Goal: Check status: Check status

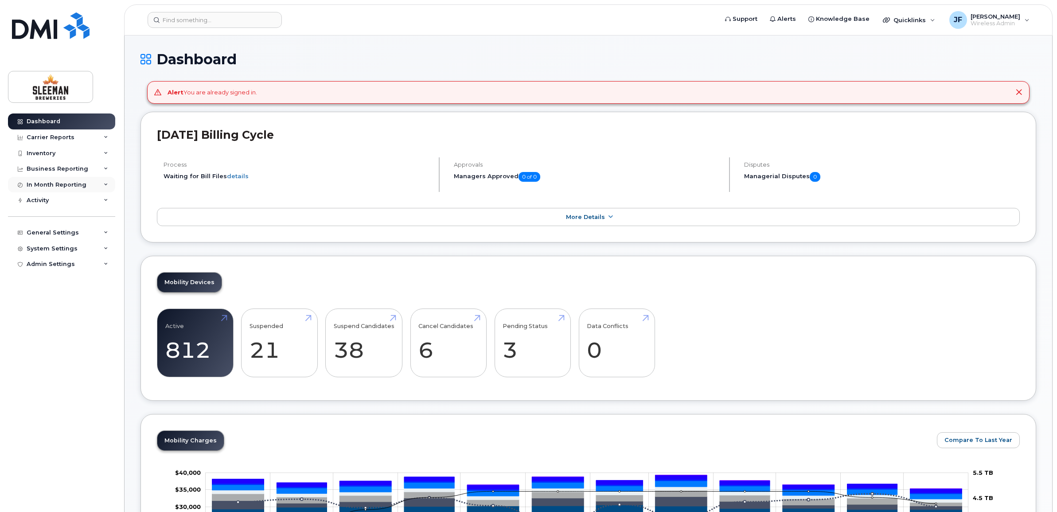
click at [53, 185] on div "In Month Reporting" at bounding box center [57, 184] width 60 height 7
click at [50, 204] on div "Data Usage" at bounding box center [48, 201] width 35 height 8
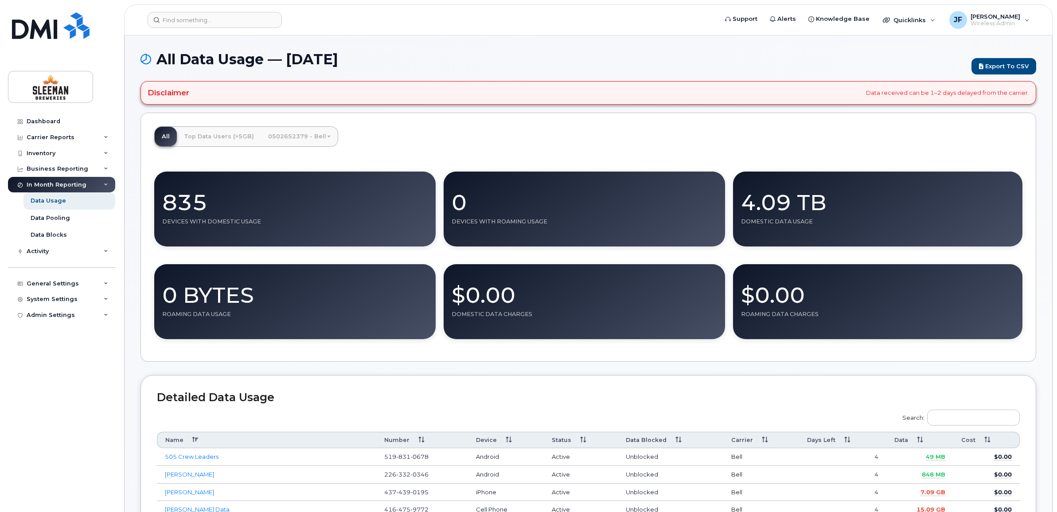
click at [792, 205] on div "4.09 TB" at bounding box center [877, 198] width 273 height 39
click at [59, 184] on div "In Month Reporting" at bounding box center [57, 184] width 60 height 7
click at [58, 213] on link "Data Pooling" at bounding box center [69, 218] width 92 height 17
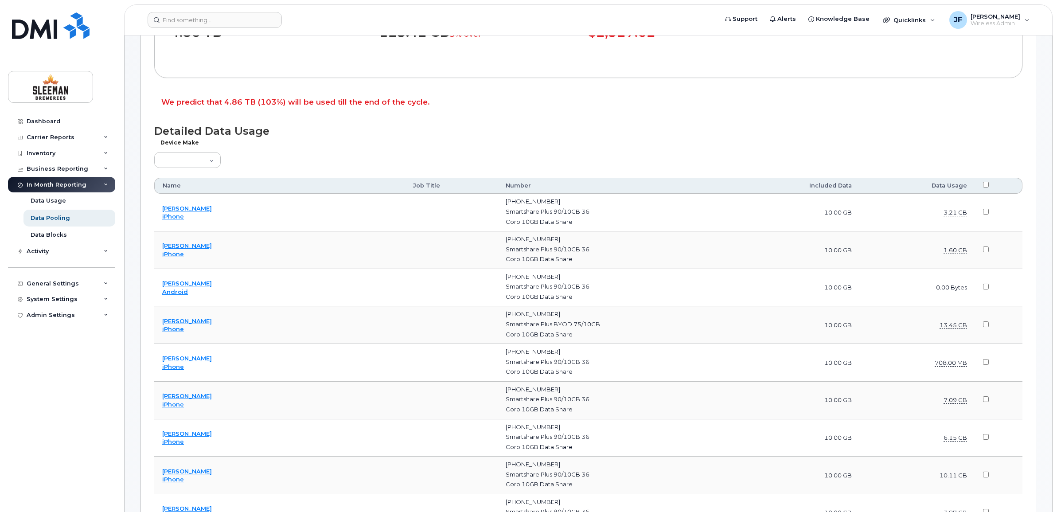
scroll to position [222, 0]
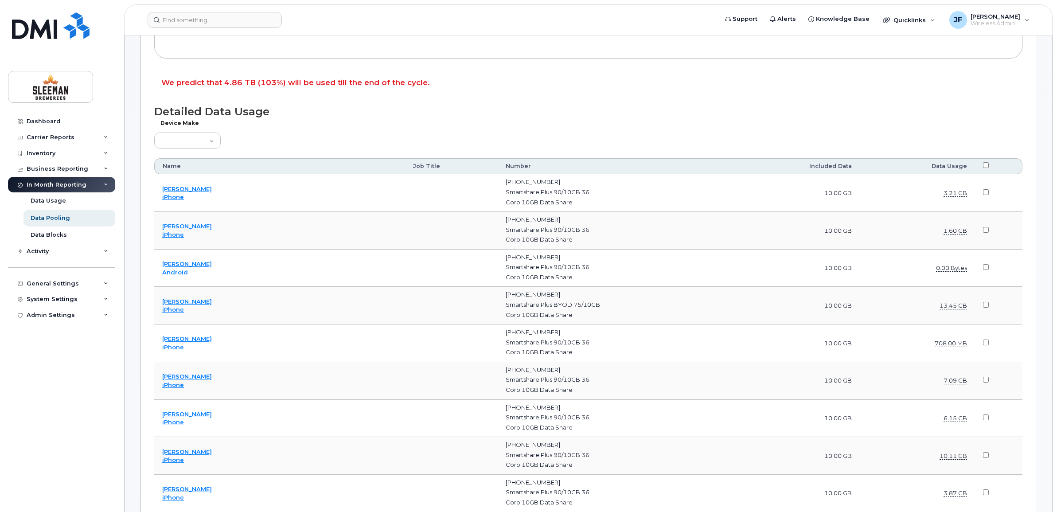
click at [937, 167] on th "Data Usage" at bounding box center [917, 166] width 115 height 16
click at [52, 199] on div "Data Usage" at bounding box center [48, 201] width 35 height 8
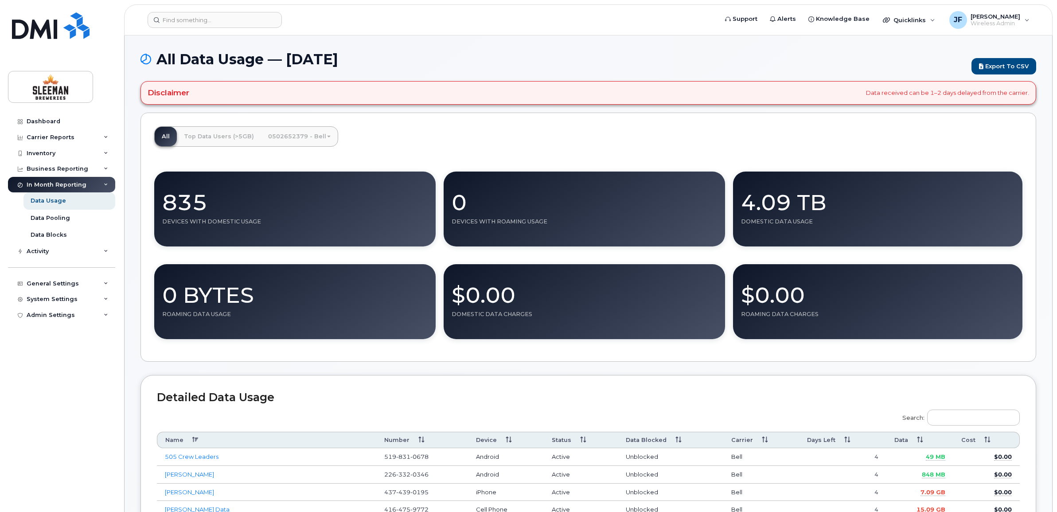
click at [910, 441] on th "Data" at bounding box center [919, 440] width 67 height 16
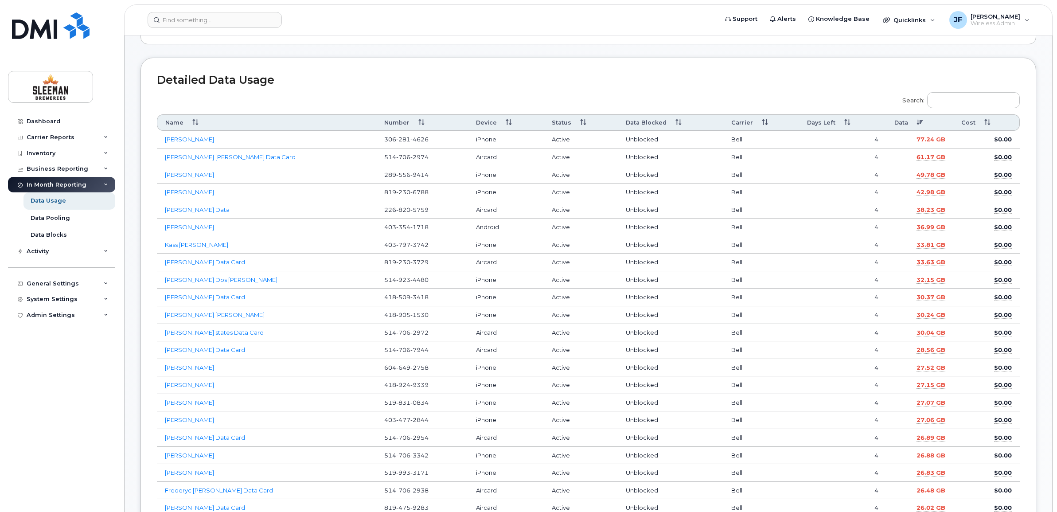
scroll to position [332, 0]
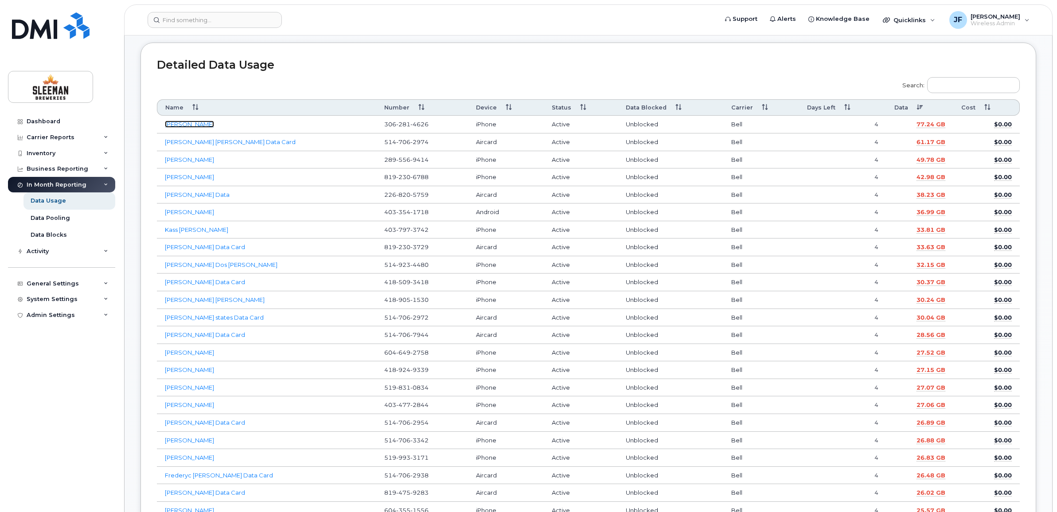
click at [190, 125] on link "Gina Bolton" at bounding box center [189, 124] width 49 height 7
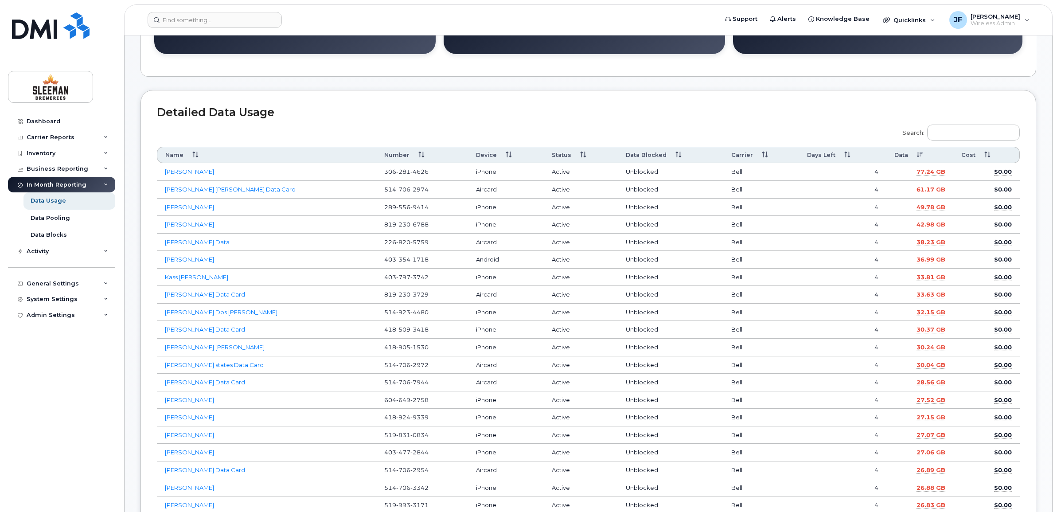
scroll to position [277, 0]
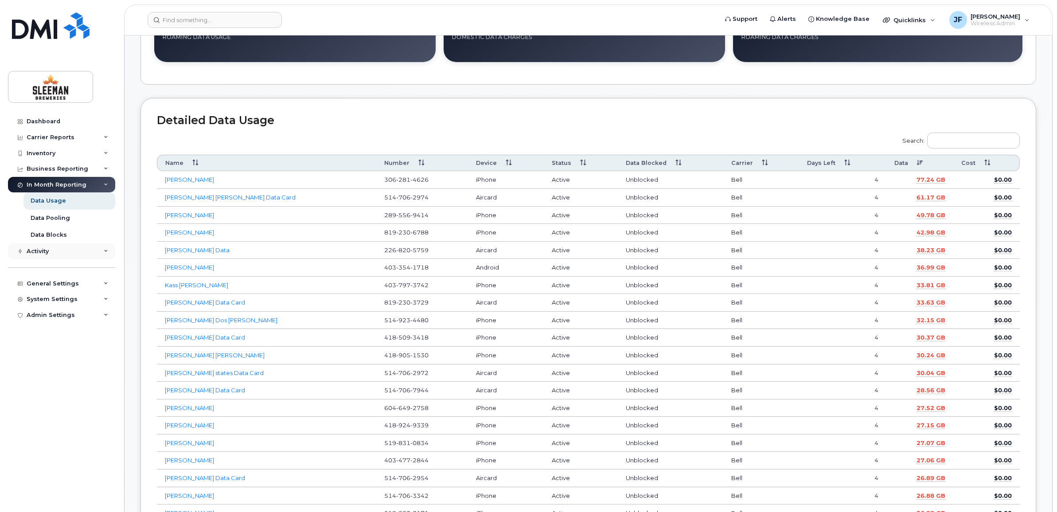
click at [41, 249] on div "Activity" at bounding box center [38, 251] width 22 height 7
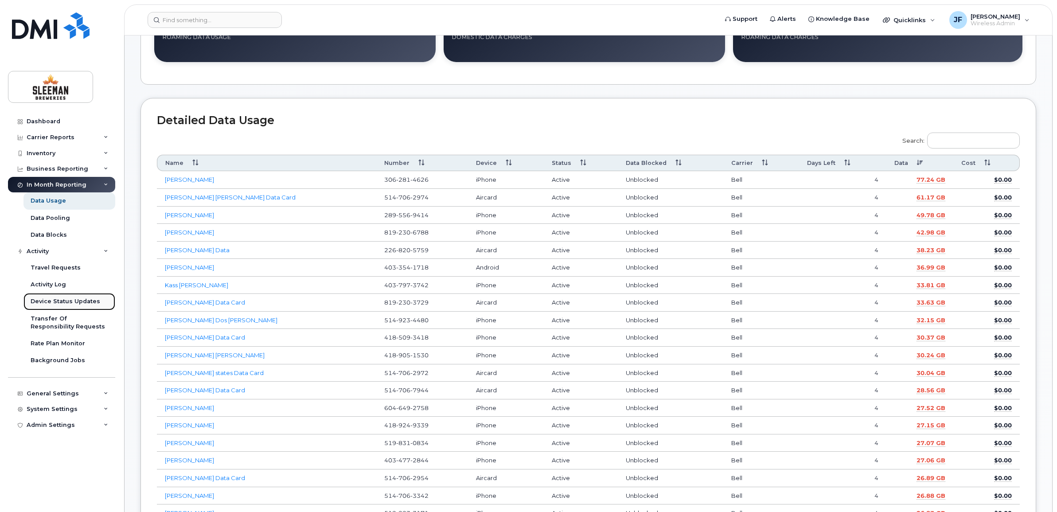
click at [53, 303] on div "Device Status Updates" at bounding box center [66, 301] width 70 height 8
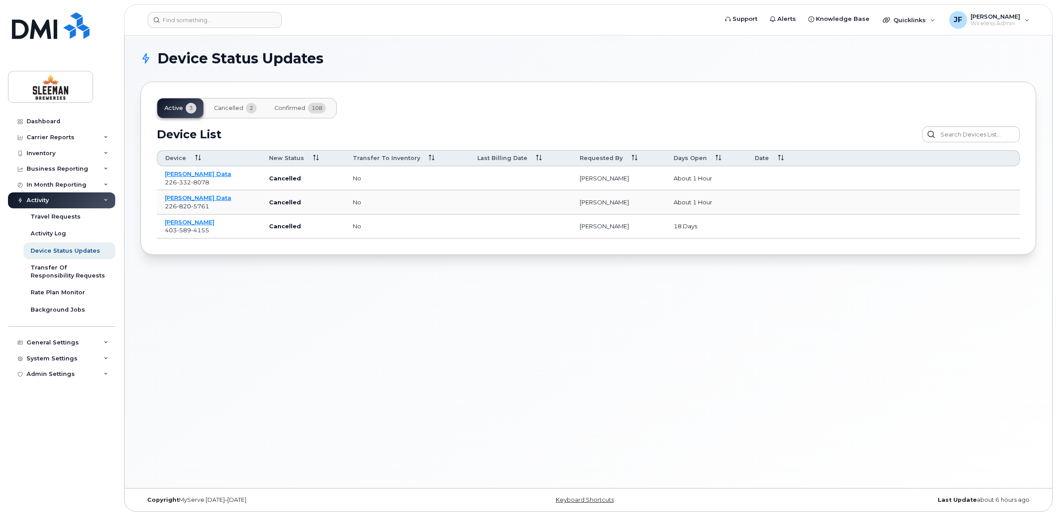
click at [235, 105] on span "Cancelled" at bounding box center [228, 108] width 29 height 7
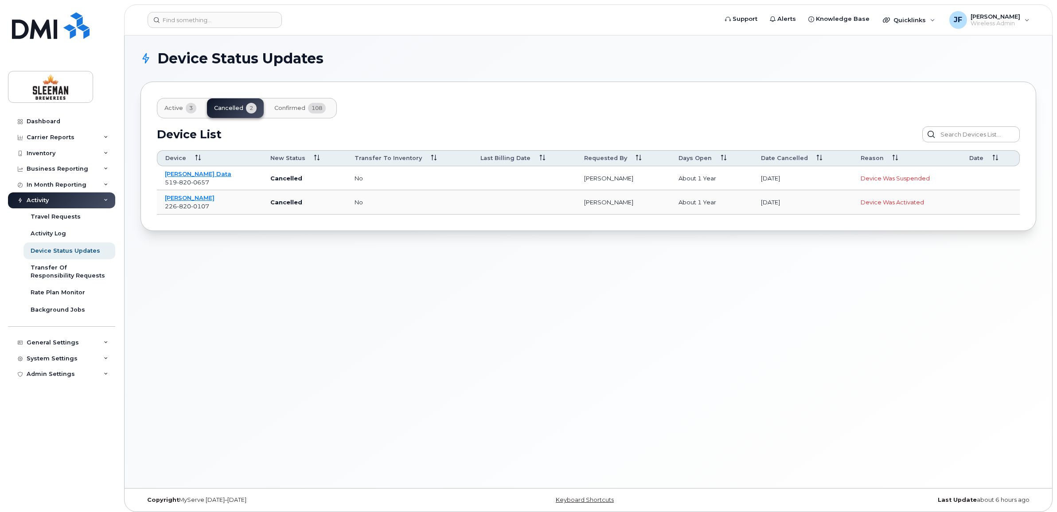
click at [168, 105] on span "Active" at bounding box center [173, 108] width 19 height 7
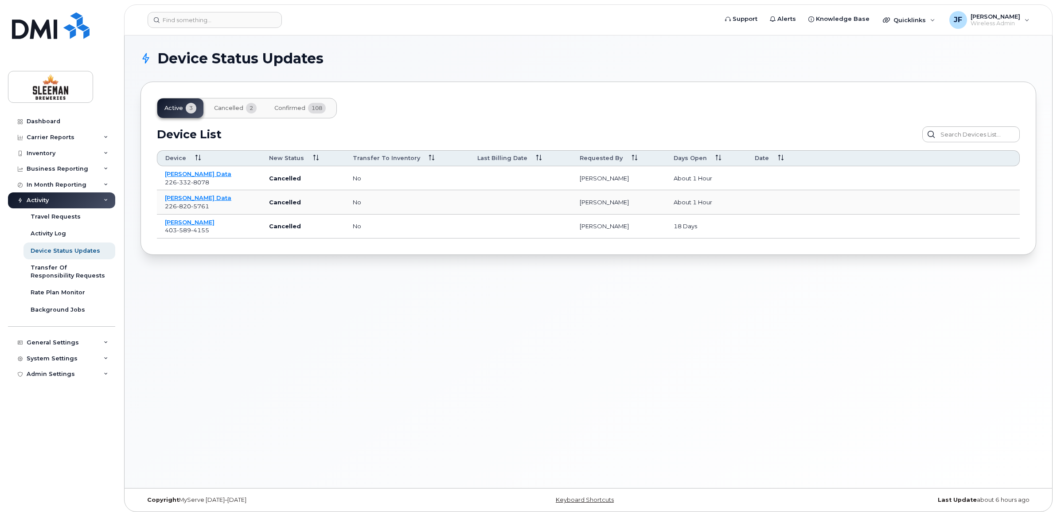
click at [291, 106] on span "Confirmed" at bounding box center [289, 108] width 31 height 7
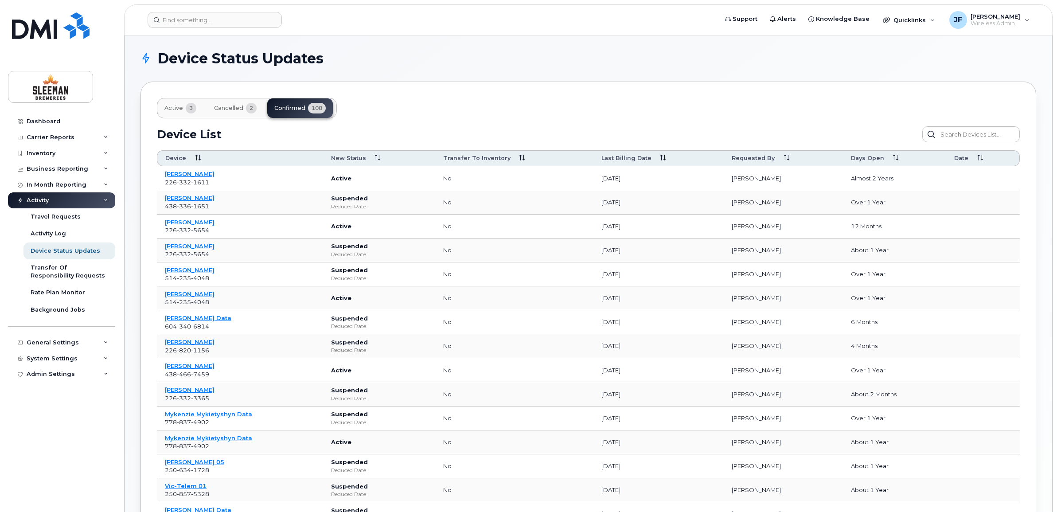
click at [355, 157] on span "New Status" at bounding box center [348, 158] width 35 height 8
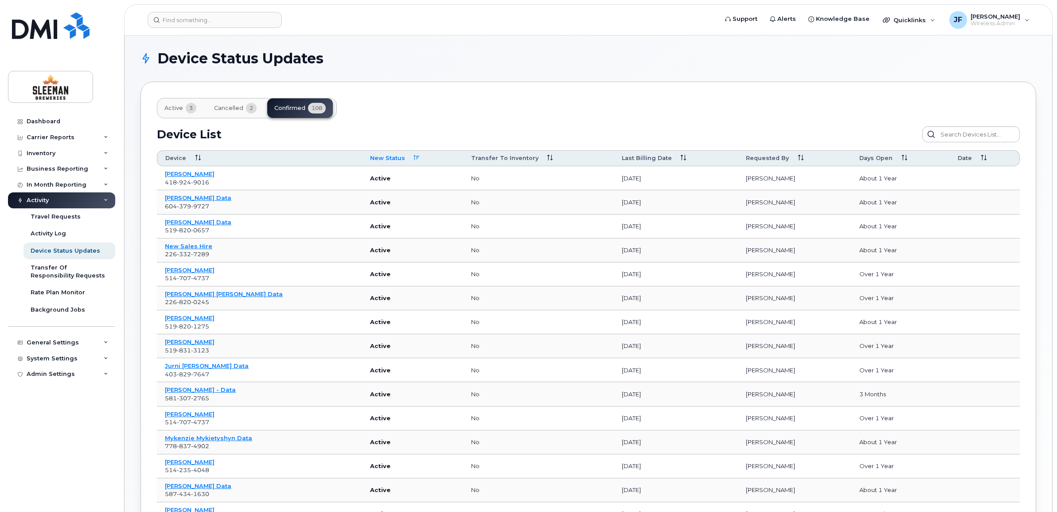
click at [370, 157] on span "New Status" at bounding box center [387, 158] width 35 height 8
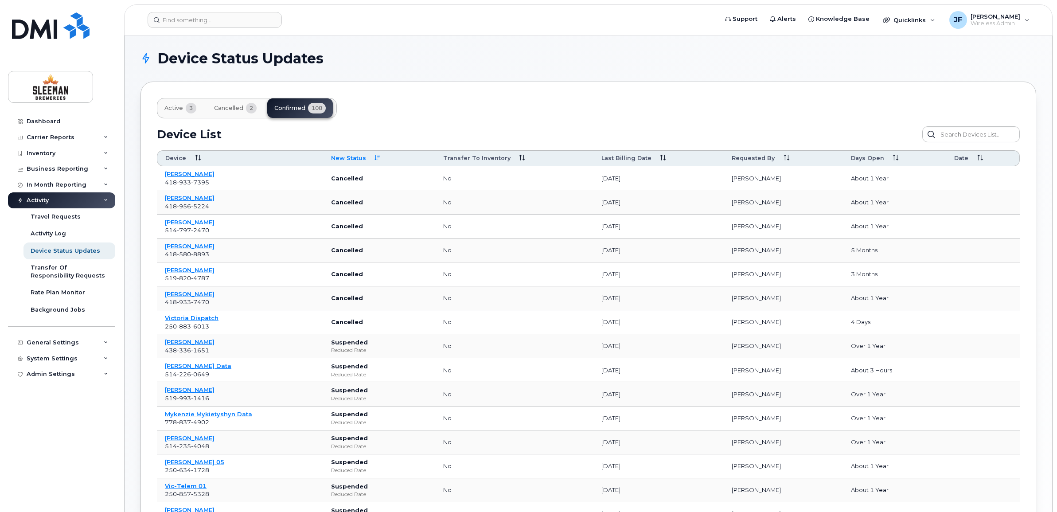
click at [176, 105] on span "Active" at bounding box center [173, 108] width 19 height 7
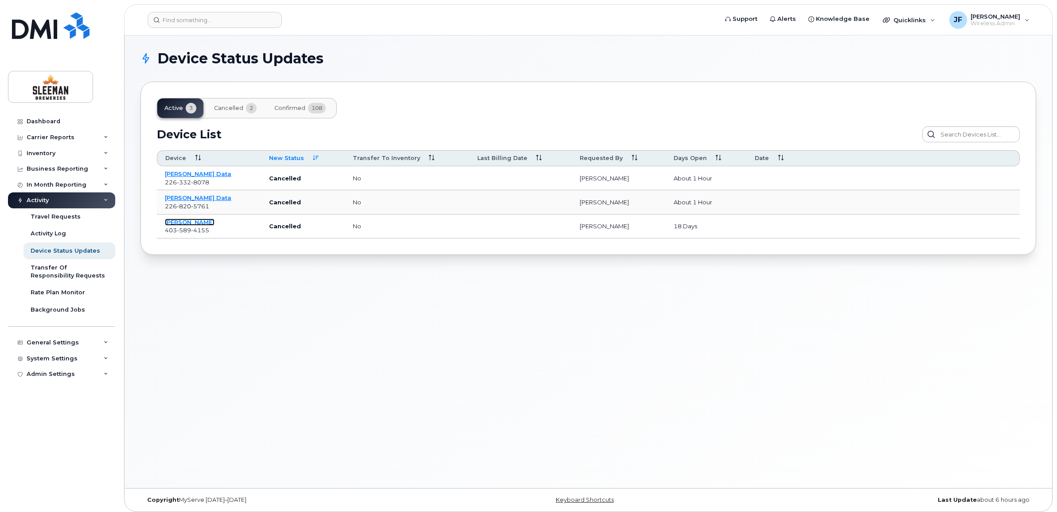
click at [187, 222] on link "[PERSON_NAME]" at bounding box center [190, 221] width 50 height 7
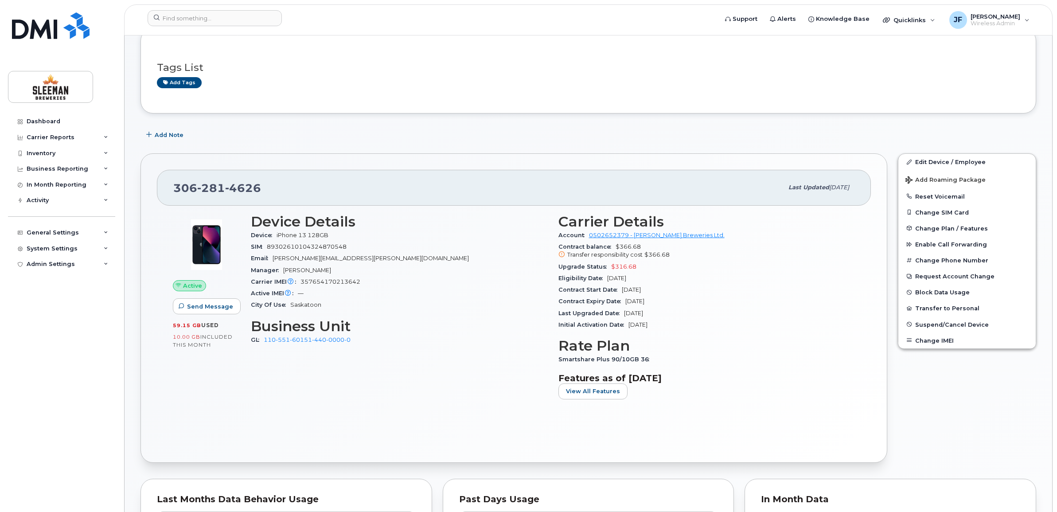
scroll to position [111, 0]
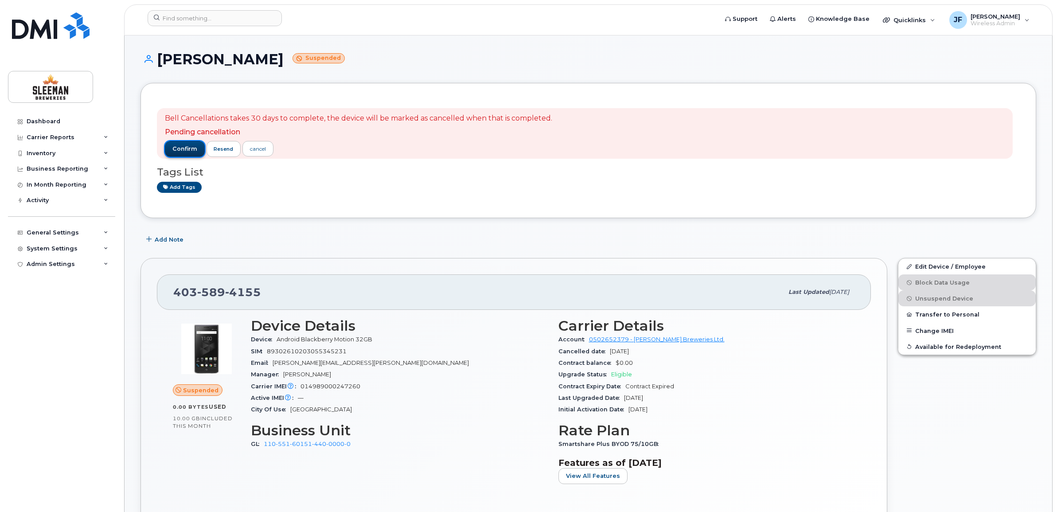
click at [186, 148] on span "confirm" at bounding box center [184, 149] width 25 height 8
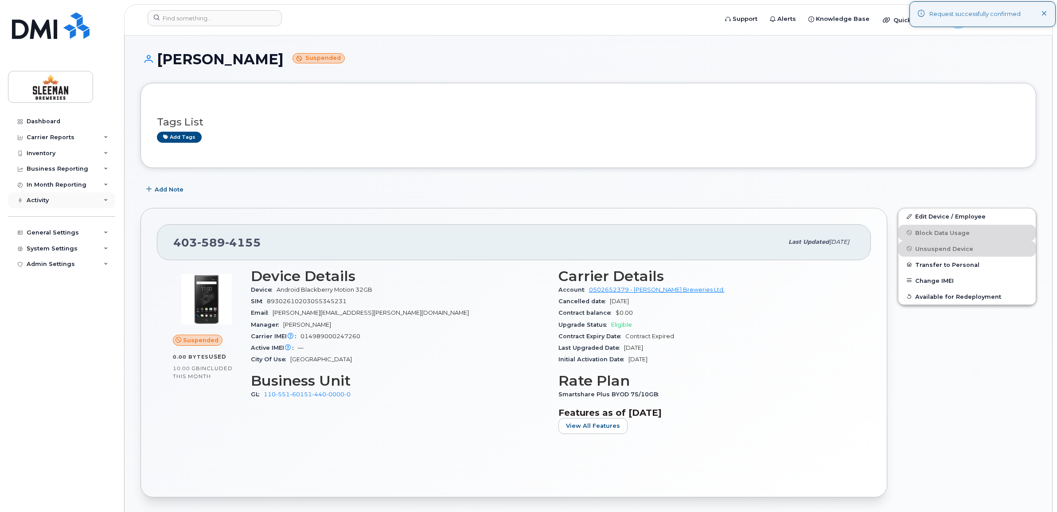
click at [39, 202] on div "Activity" at bounding box center [38, 200] width 22 height 7
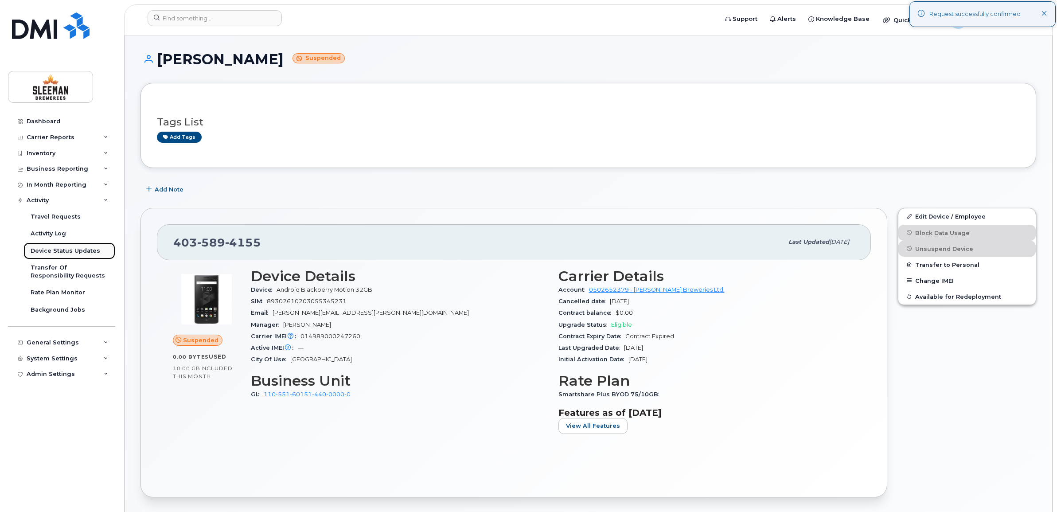
click at [43, 246] on link "Device Status Updates" at bounding box center [69, 250] width 92 height 17
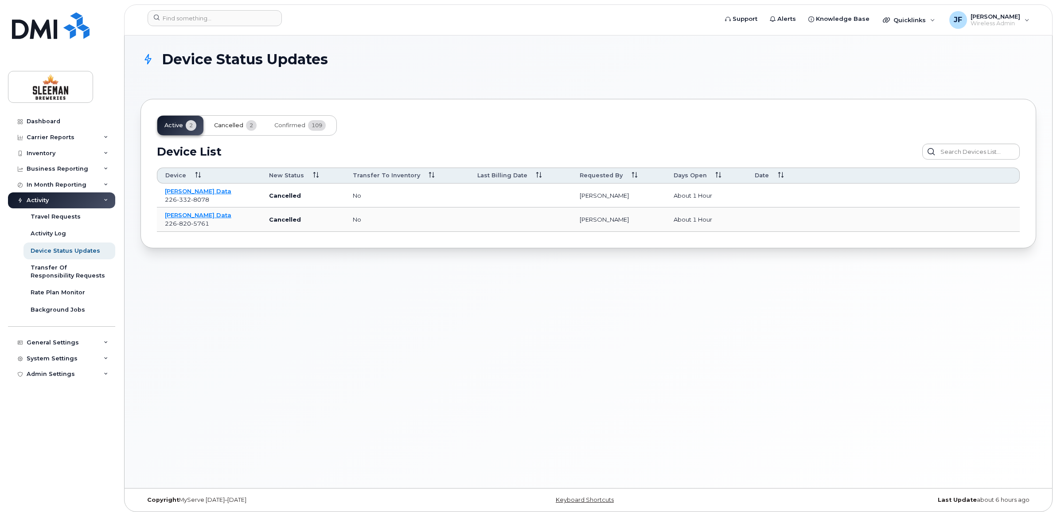
click at [233, 127] on span "Cancelled" at bounding box center [228, 125] width 29 height 7
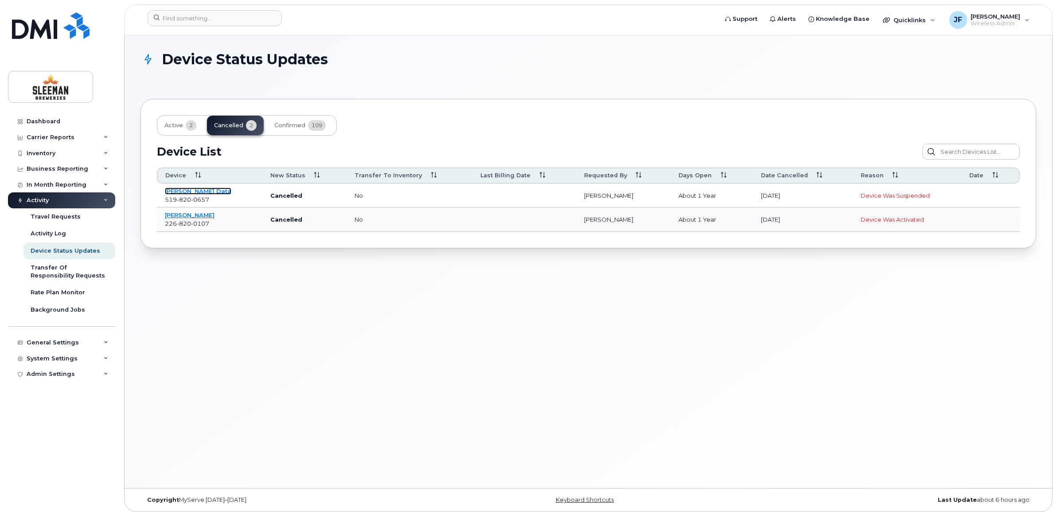
click at [194, 191] on link "Nick Zubacs Data" at bounding box center [198, 190] width 66 height 7
click at [172, 124] on span "Active" at bounding box center [173, 125] width 19 height 7
click at [184, 192] on link "Jessica Fisher Data" at bounding box center [198, 190] width 66 height 7
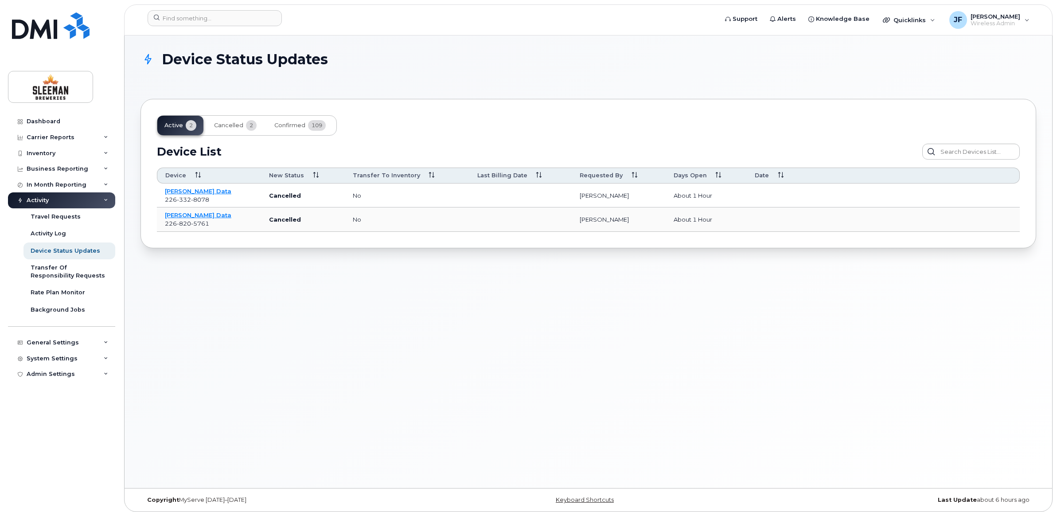
click at [199, 211] on td "Matthew Pelton Data 226 820 5761" at bounding box center [209, 219] width 104 height 24
click at [200, 215] on link "[PERSON_NAME] Data" at bounding box center [198, 214] width 66 height 7
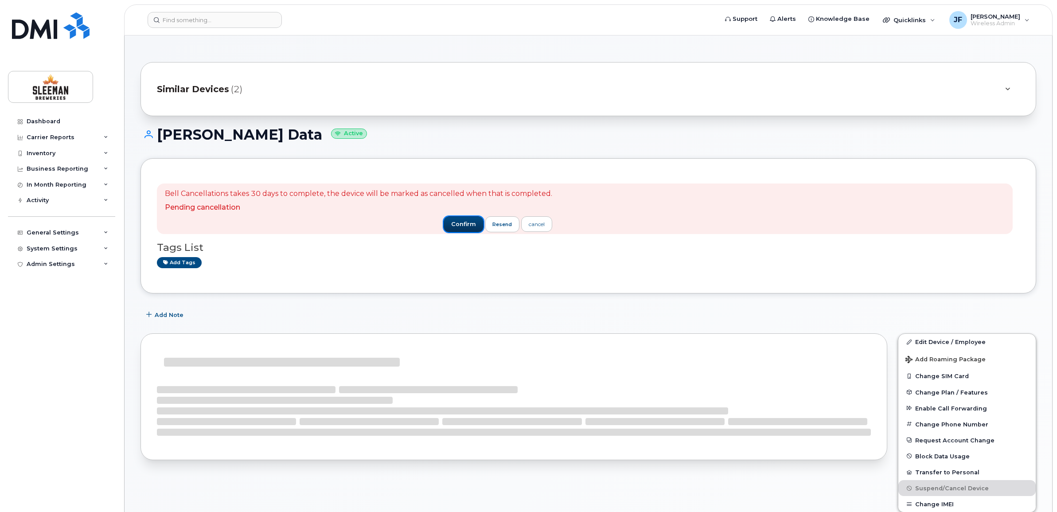
click at [453, 223] on span "confirm" at bounding box center [463, 224] width 25 height 8
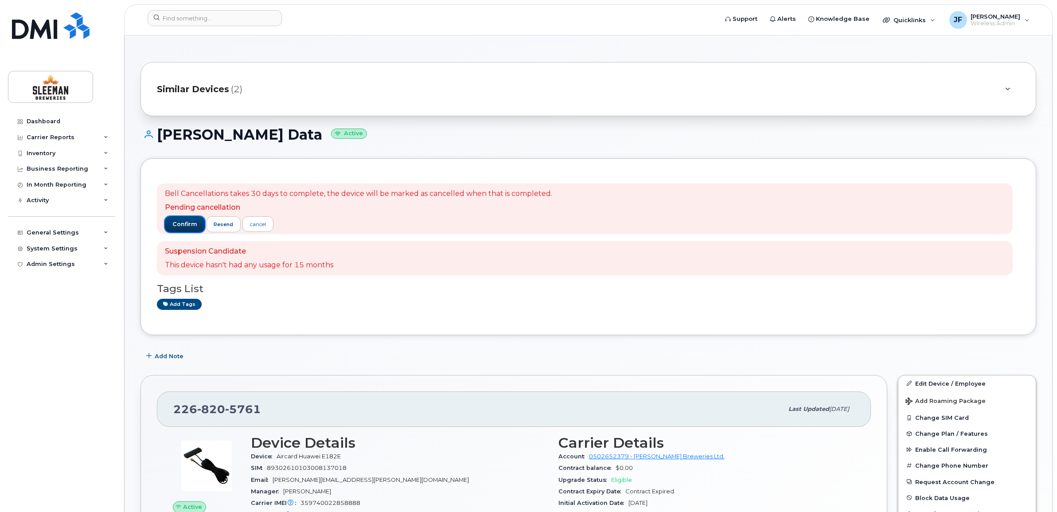
click at [184, 222] on span "confirm" at bounding box center [184, 224] width 25 height 8
